Goal: Information Seeking & Learning: Stay updated

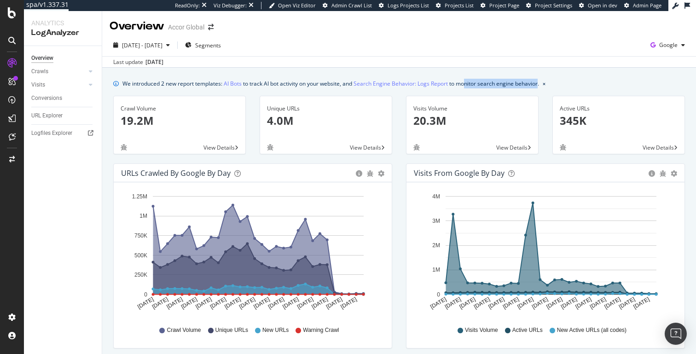
drag, startPoint x: 467, startPoint y: 84, endPoint x: 564, endPoint y: 84, distance: 97.1
click at [564, 84] on div "We introduced 2 new report templates: AI Bots to track AI bot activity on your …" at bounding box center [399, 84] width 572 height 10
